Goal: Transaction & Acquisition: Subscribe to service/newsletter

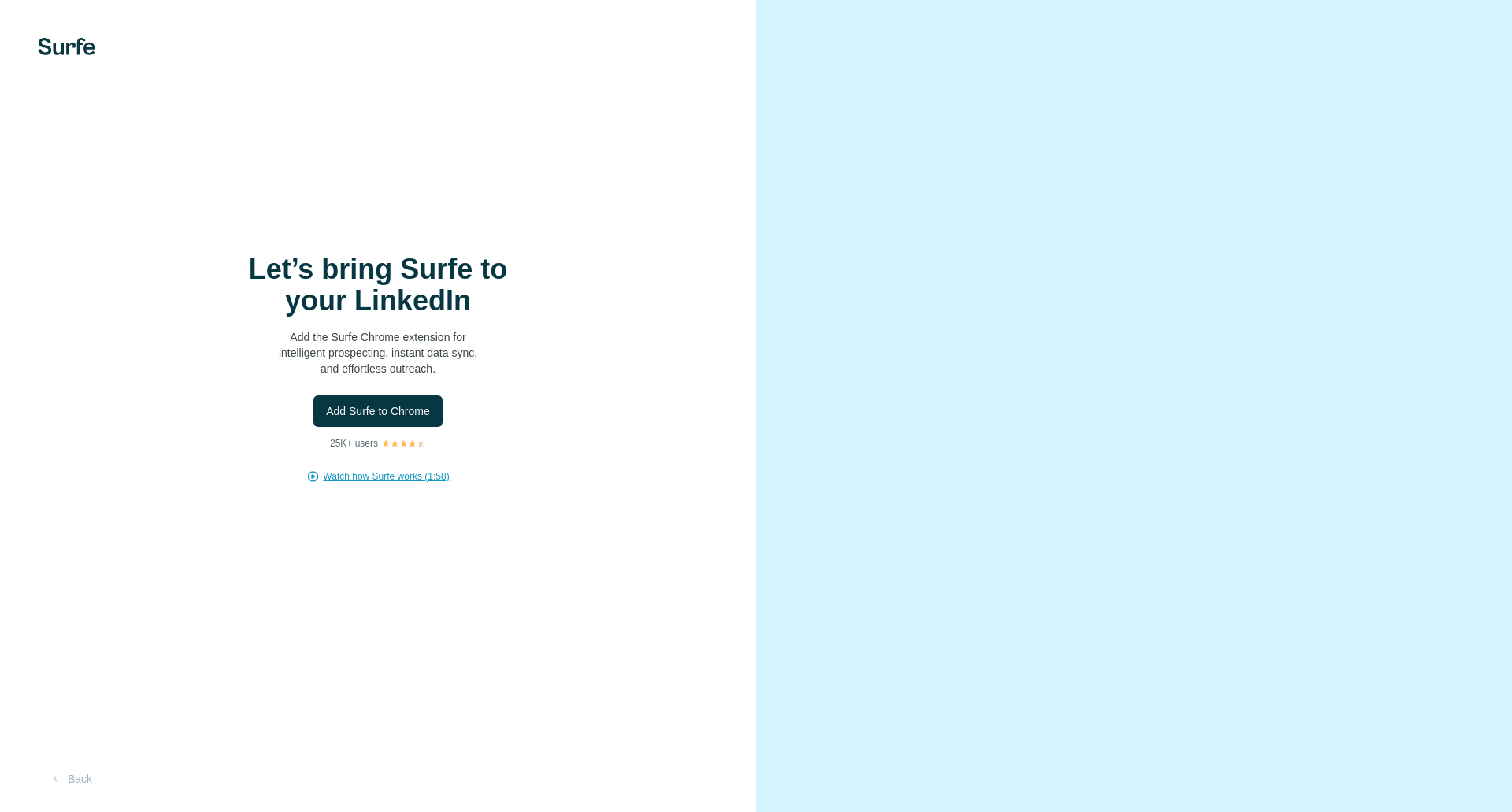
click at [365, 481] on span "Watch how Surfe works (1:58)" at bounding box center [386, 477] width 126 height 14
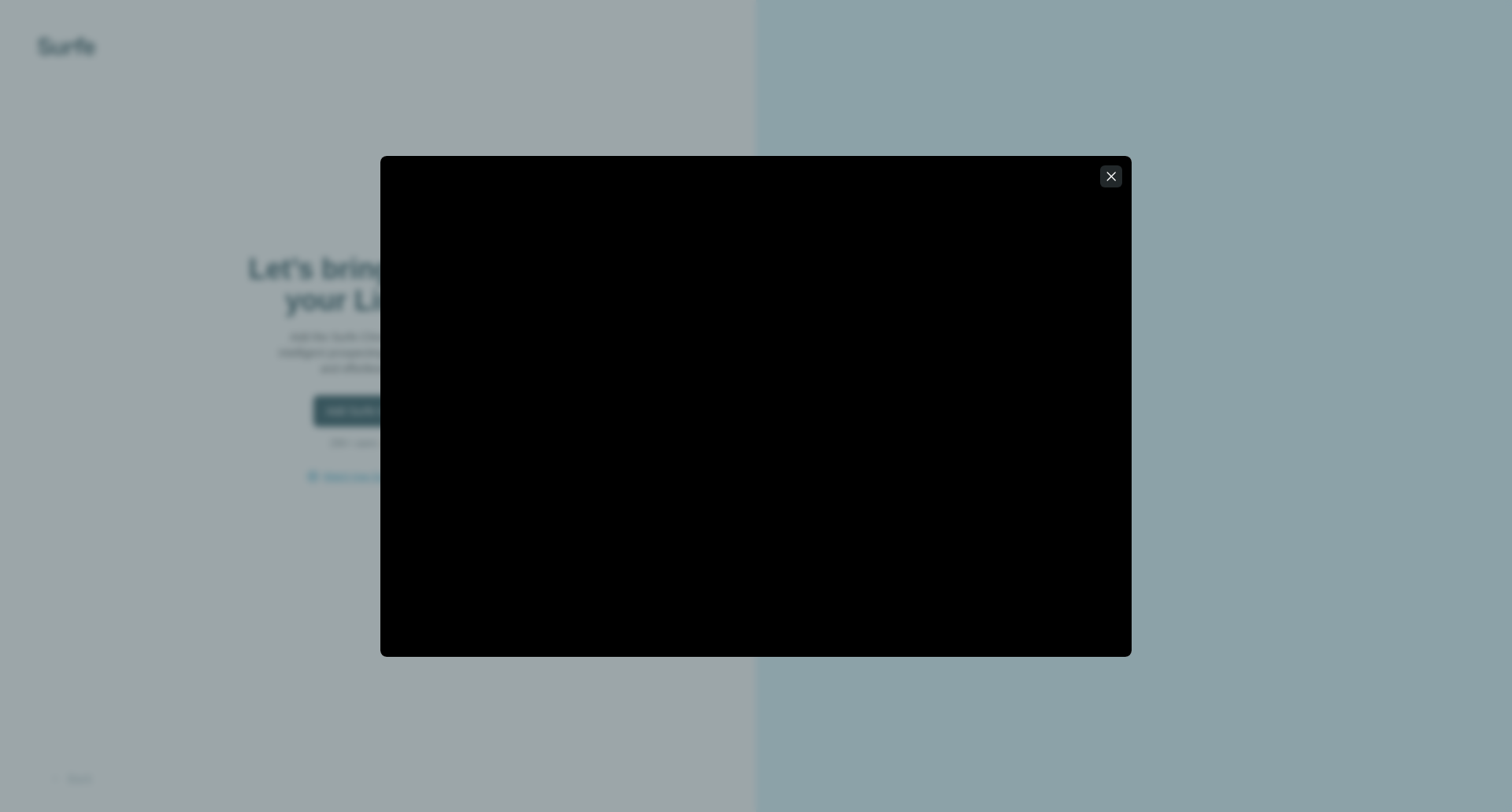
click at [1118, 165] on button "button" at bounding box center [1111, 176] width 22 height 22
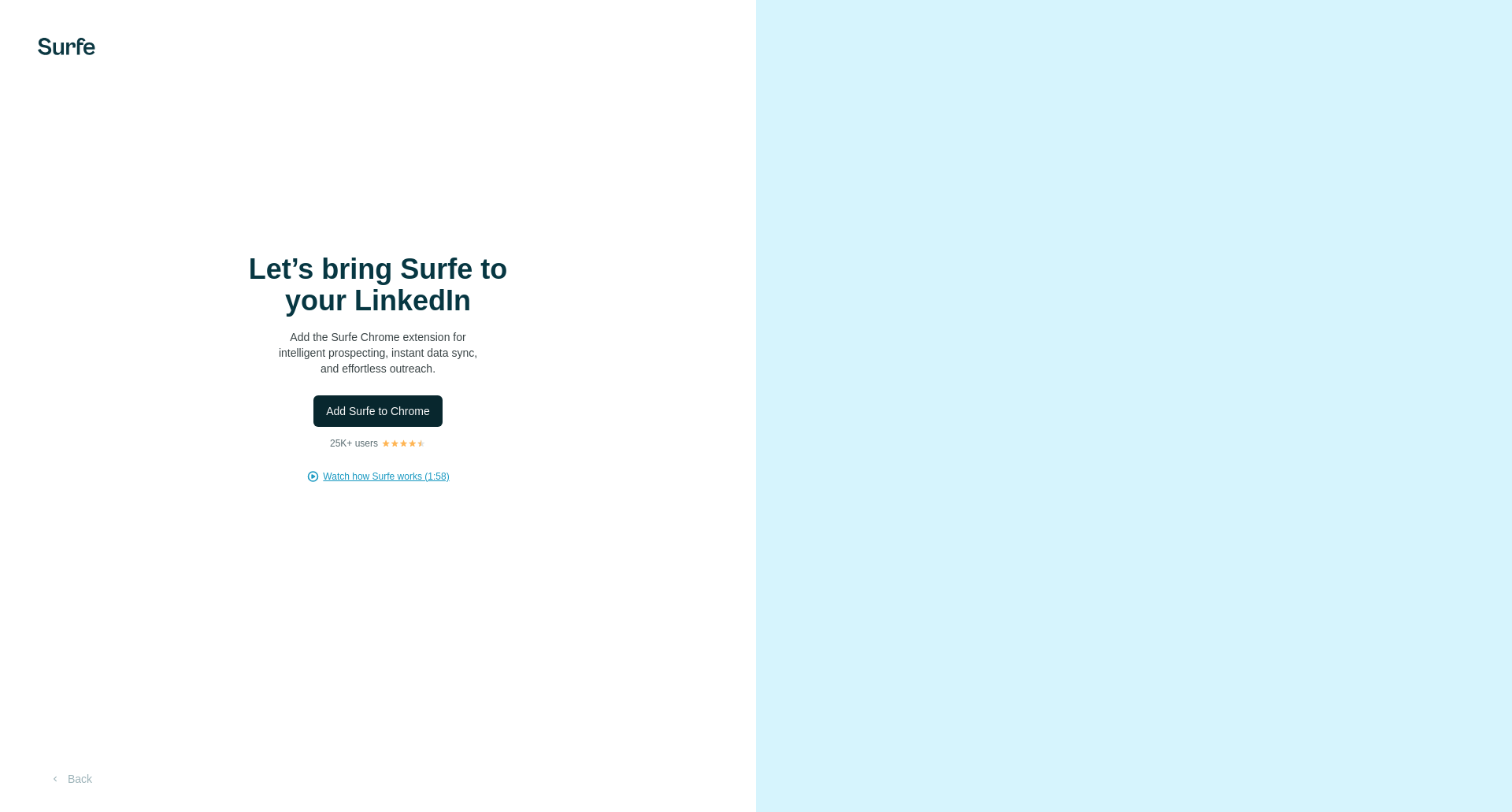
click at [388, 418] on span "Add Surfe to Chrome" at bounding box center [378, 411] width 104 height 16
click at [406, 410] on span "Add Surfe to Chrome" at bounding box center [378, 411] width 104 height 16
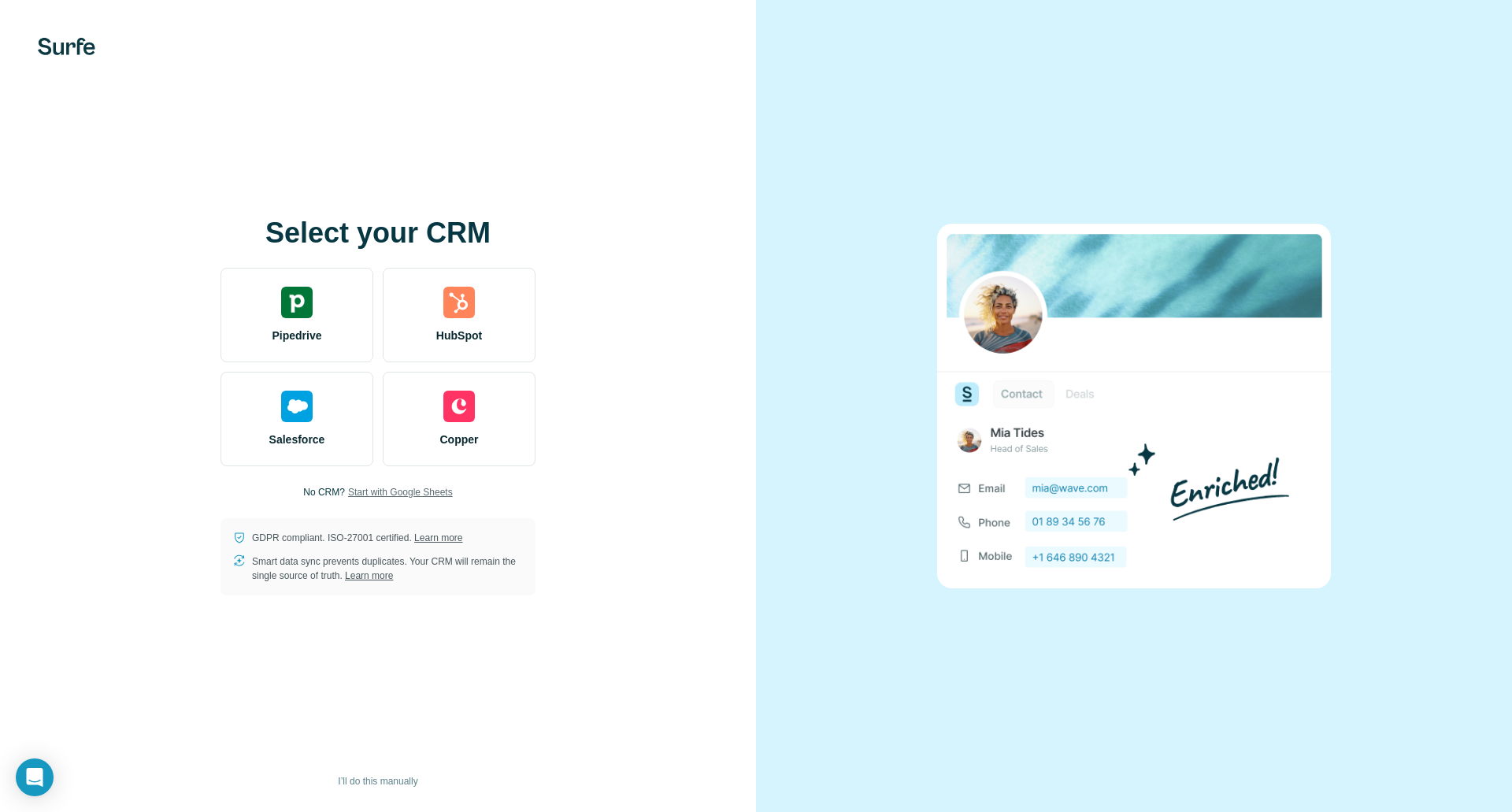
click at [387, 493] on span "Start with Google Sheets" at bounding box center [400, 493] width 105 height 14
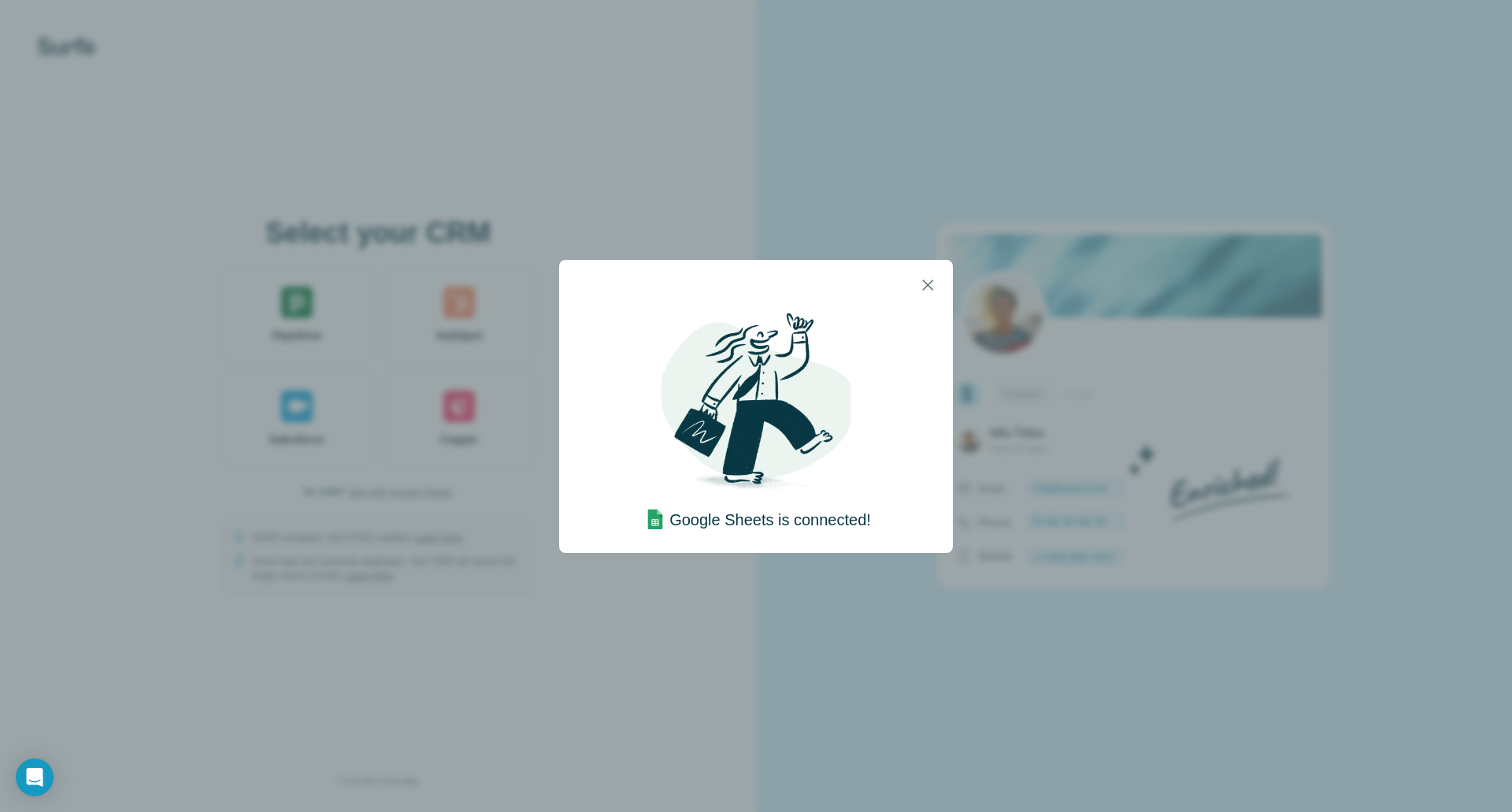
click at [645, 523] on img at bounding box center [655, 520] width 29 height 29
click at [926, 283] on icon "button" at bounding box center [928, 285] width 11 height 11
